Goal: Task Accomplishment & Management: Manage account settings

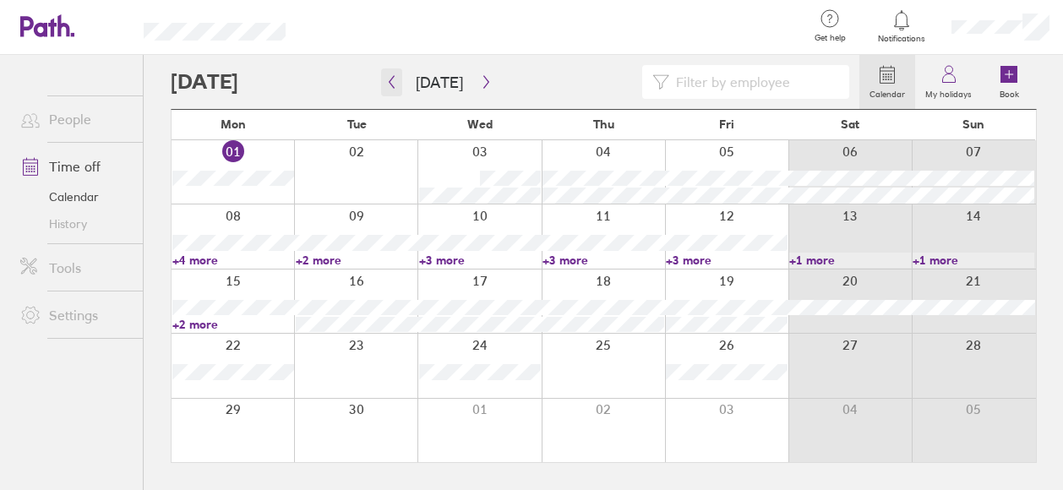
click at [386, 84] on icon "button" at bounding box center [391, 82] width 13 height 14
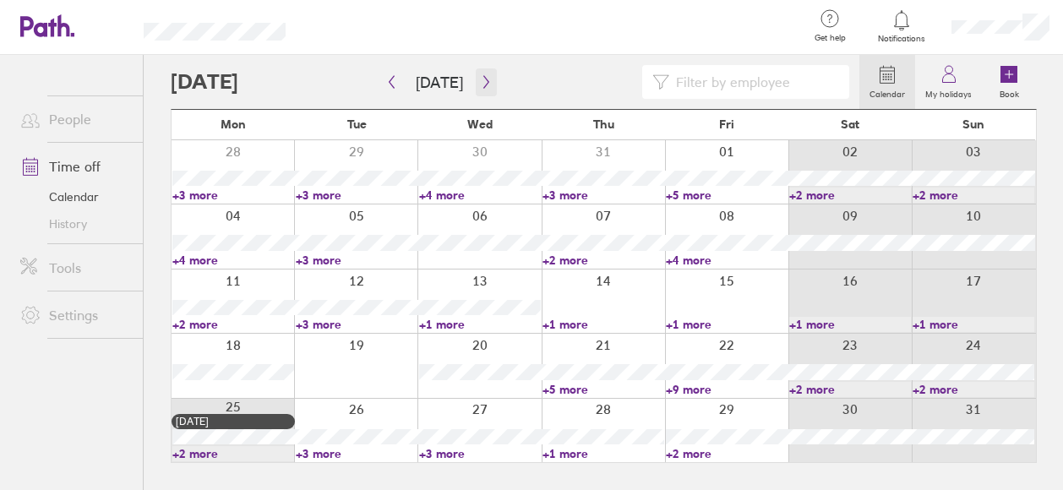
click at [483, 84] on icon "button" at bounding box center [485, 82] width 5 height 13
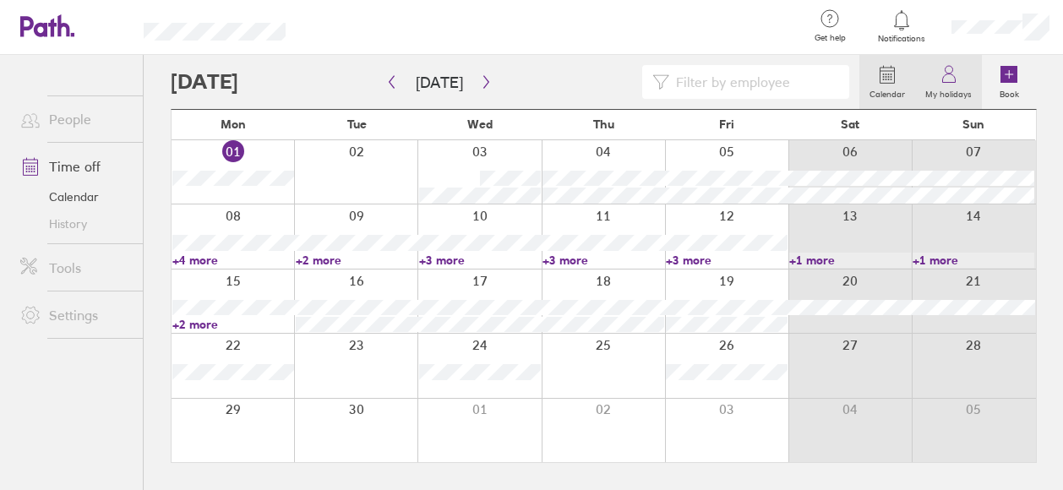
click at [949, 68] on icon at bounding box center [948, 74] width 20 height 20
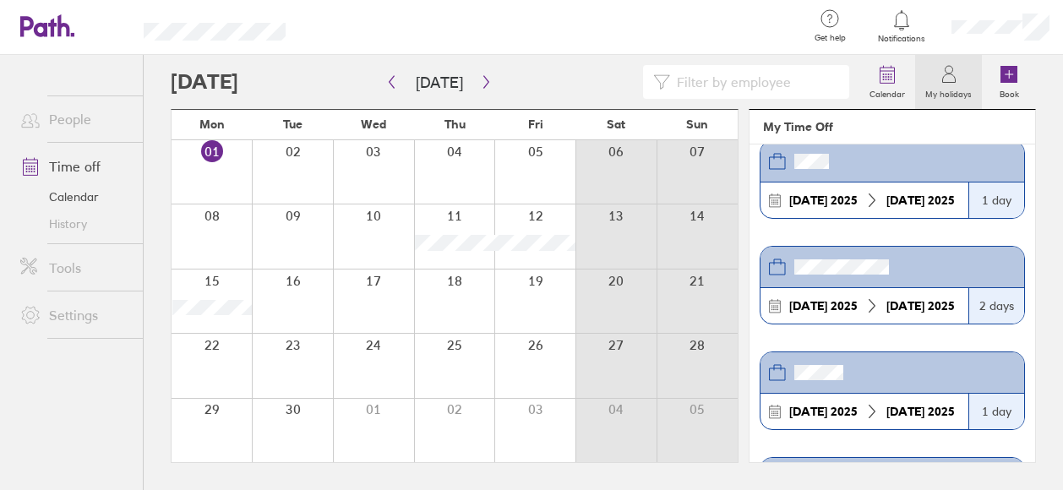
scroll to position [139, 0]
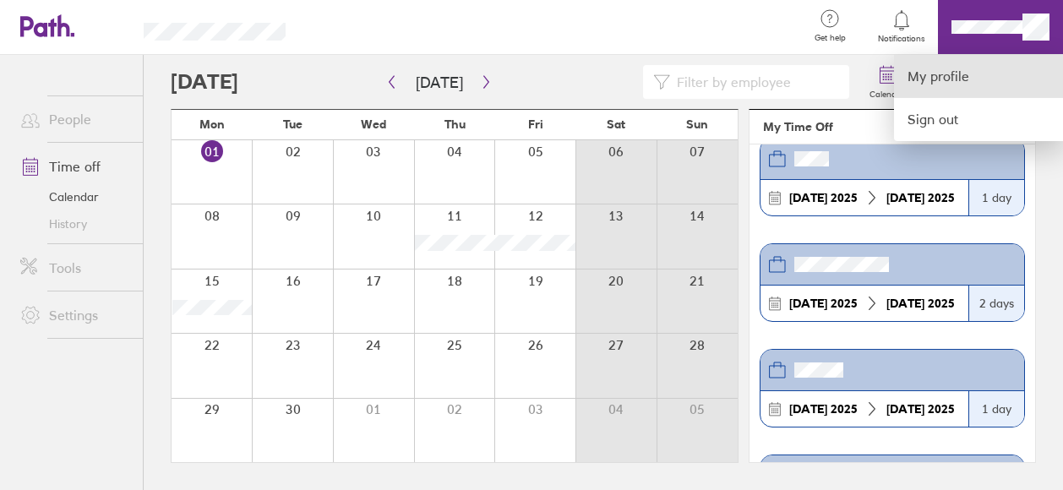
click at [925, 79] on link "My profile" at bounding box center [978, 76] width 169 height 43
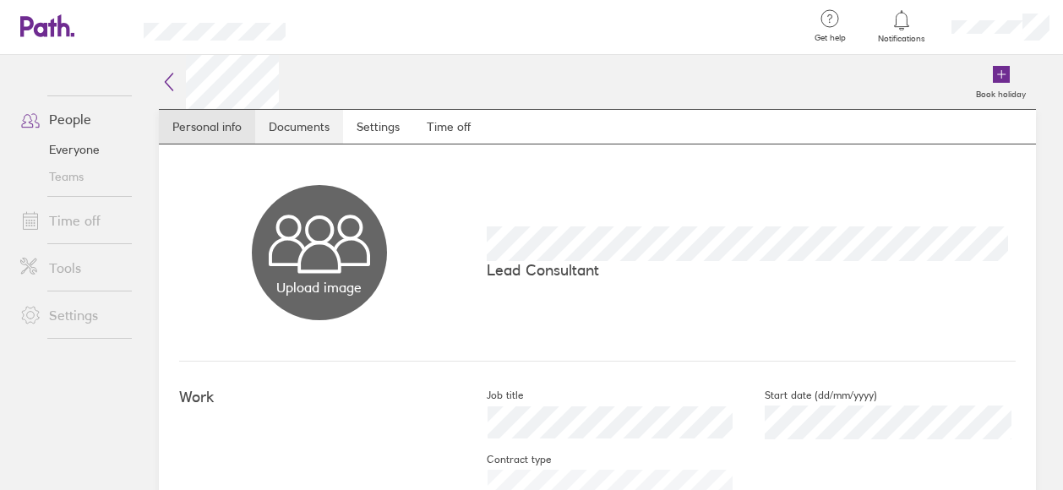
click at [307, 119] on link "Documents" at bounding box center [299, 127] width 88 height 34
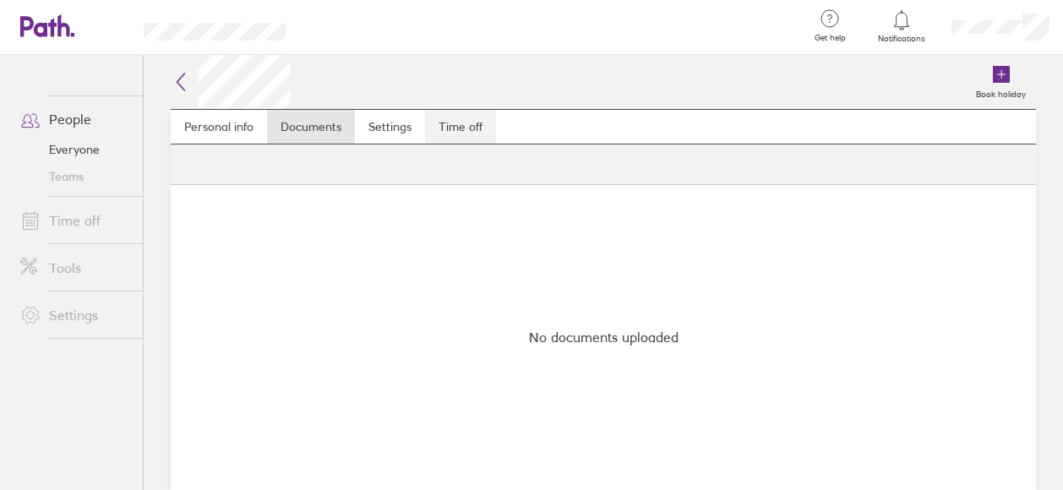
click at [439, 128] on link "Time off" at bounding box center [460, 127] width 71 height 34
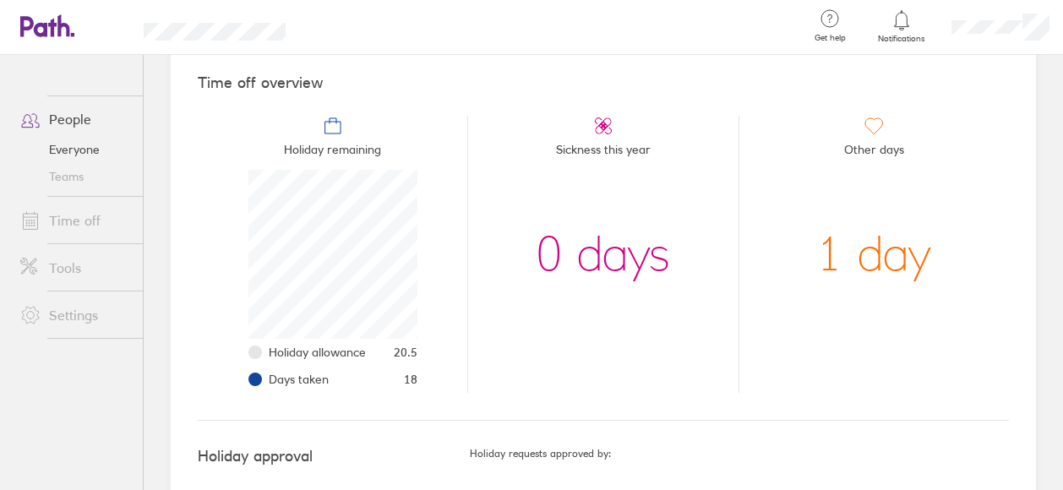
scroll to position [147, 0]
